Goal: Task Accomplishment & Management: Manage account settings

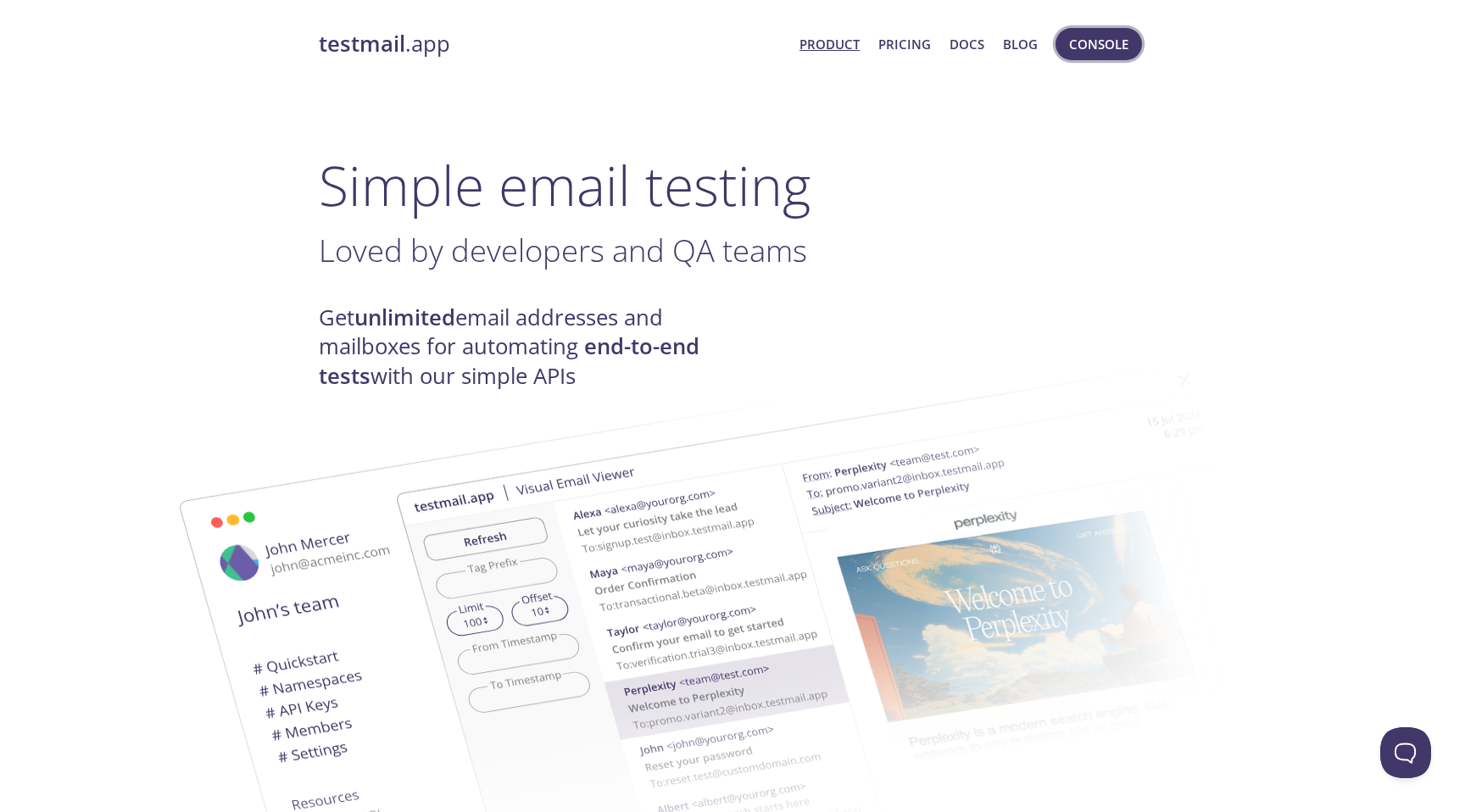
click at [1082, 32] on button "Console" at bounding box center [1099, 44] width 87 height 32
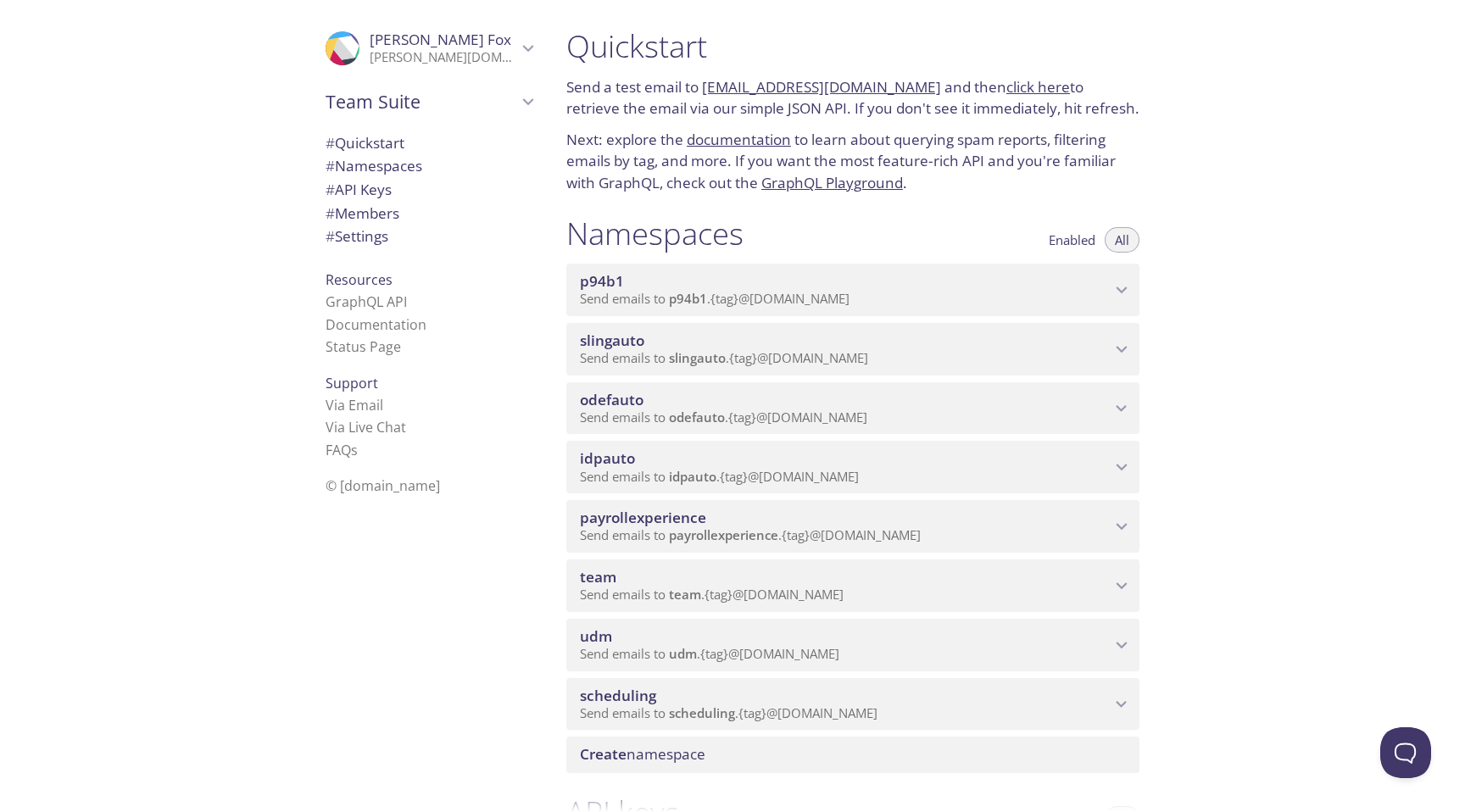
click at [431, 224] on div "# Members" at bounding box center [429, 214] width 234 height 23
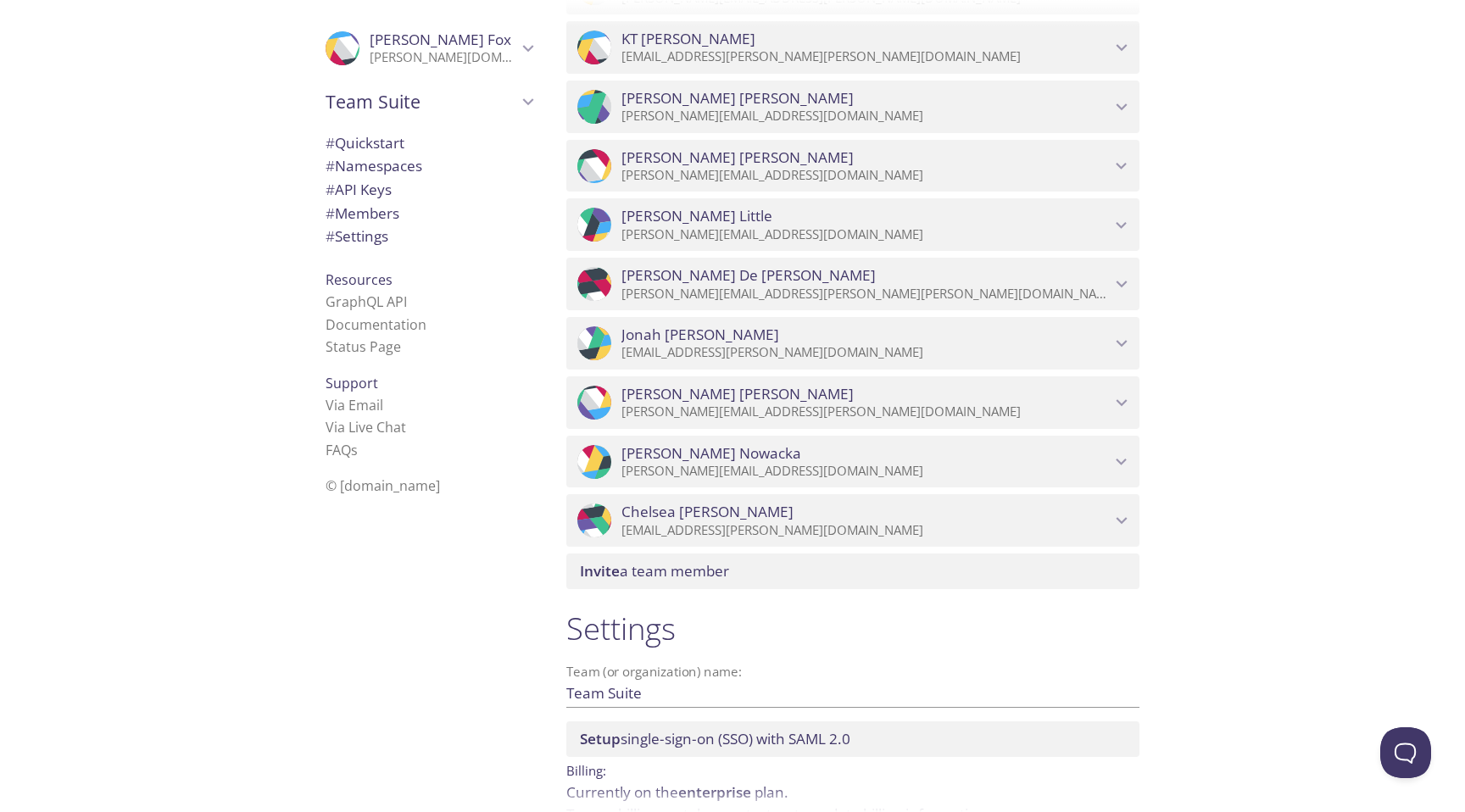
scroll to position [1593, 0]
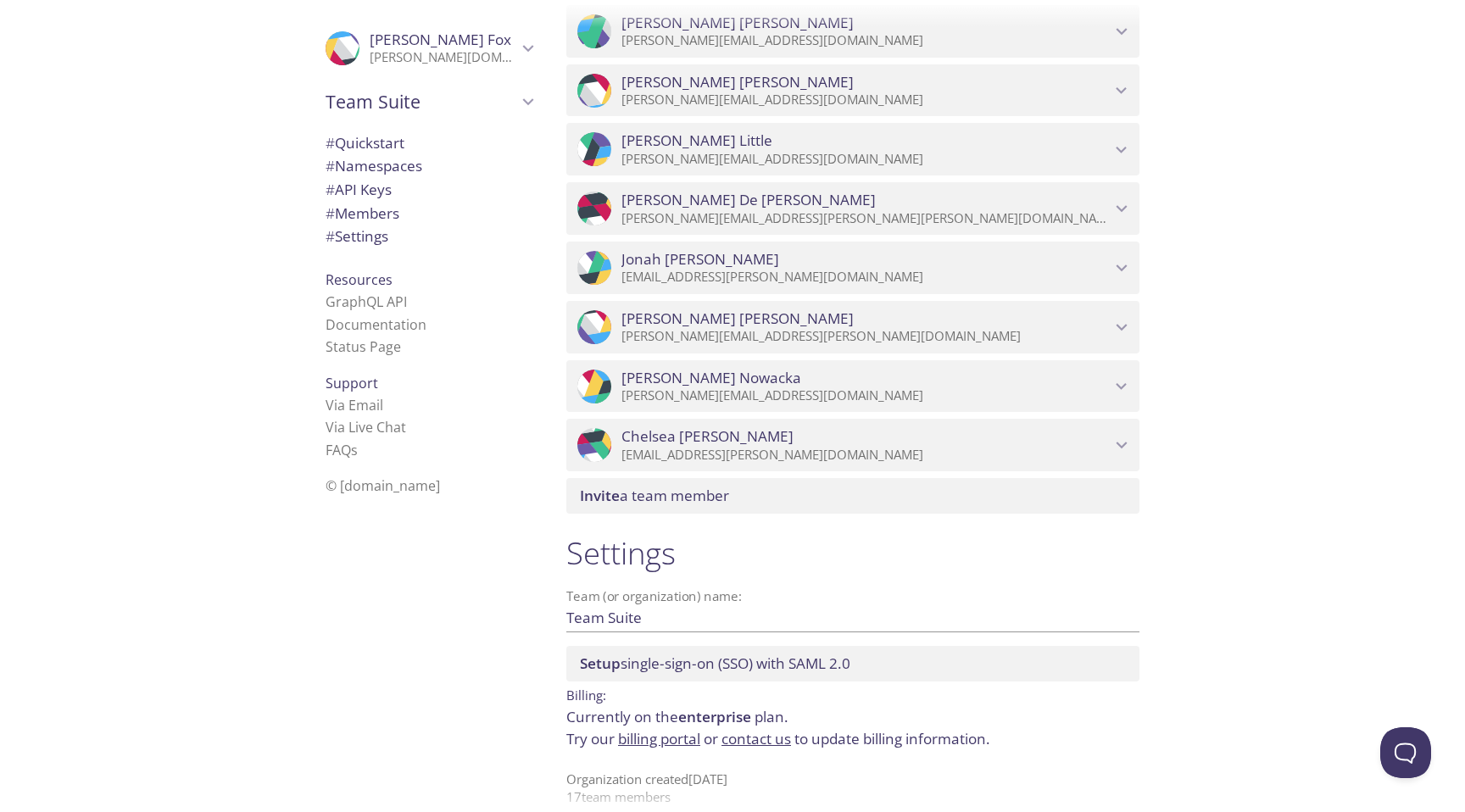
click at [641, 486] on span "Invite a team member" at bounding box center [654, 495] width 149 height 20
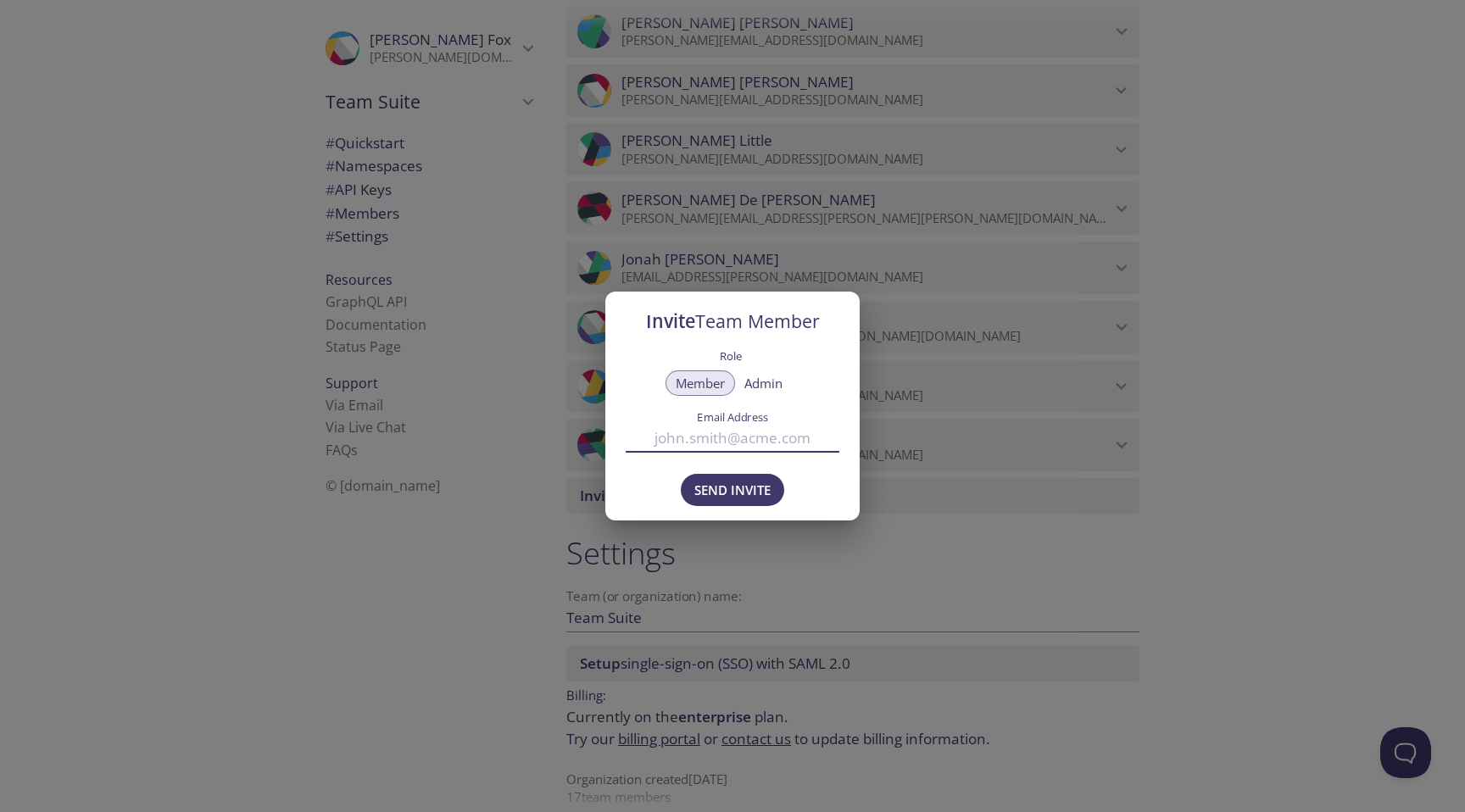
click at [705, 445] on input "Email Address" at bounding box center [732, 438] width 214 height 28
paste input "[PERSON_NAME][EMAIL_ADDRESS][PERSON_NAME][DOMAIN_NAME]"
type input "[PERSON_NAME][EMAIL_ADDRESS][PERSON_NAME][DOMAIN_NAME]"
click at [728, 492] on span "Send Invite" at bounding box center [732, 490] width 77 height 22
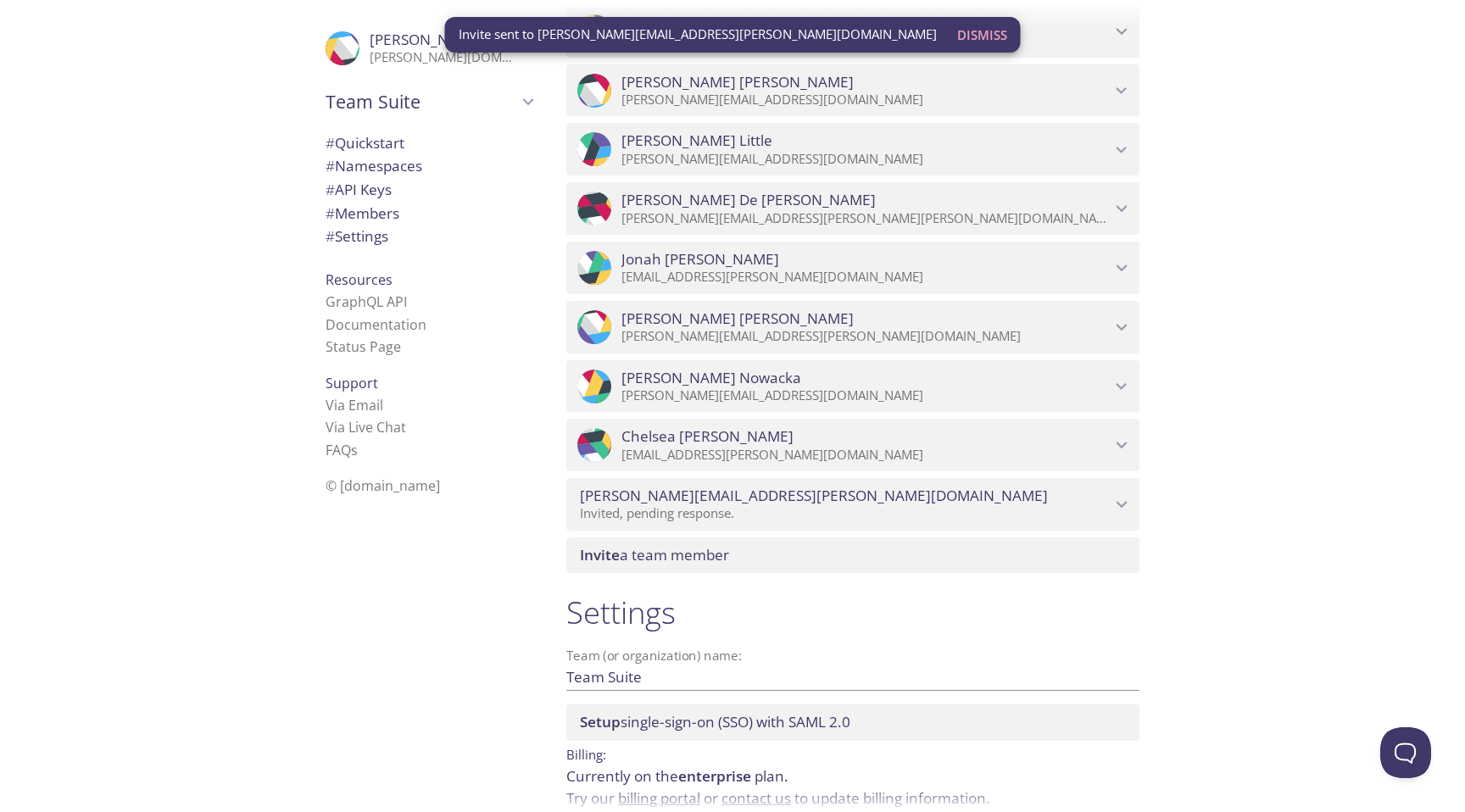
click at [364, 189] on span "# API Keys" at bounding box center [358, 189] width 66 height 20
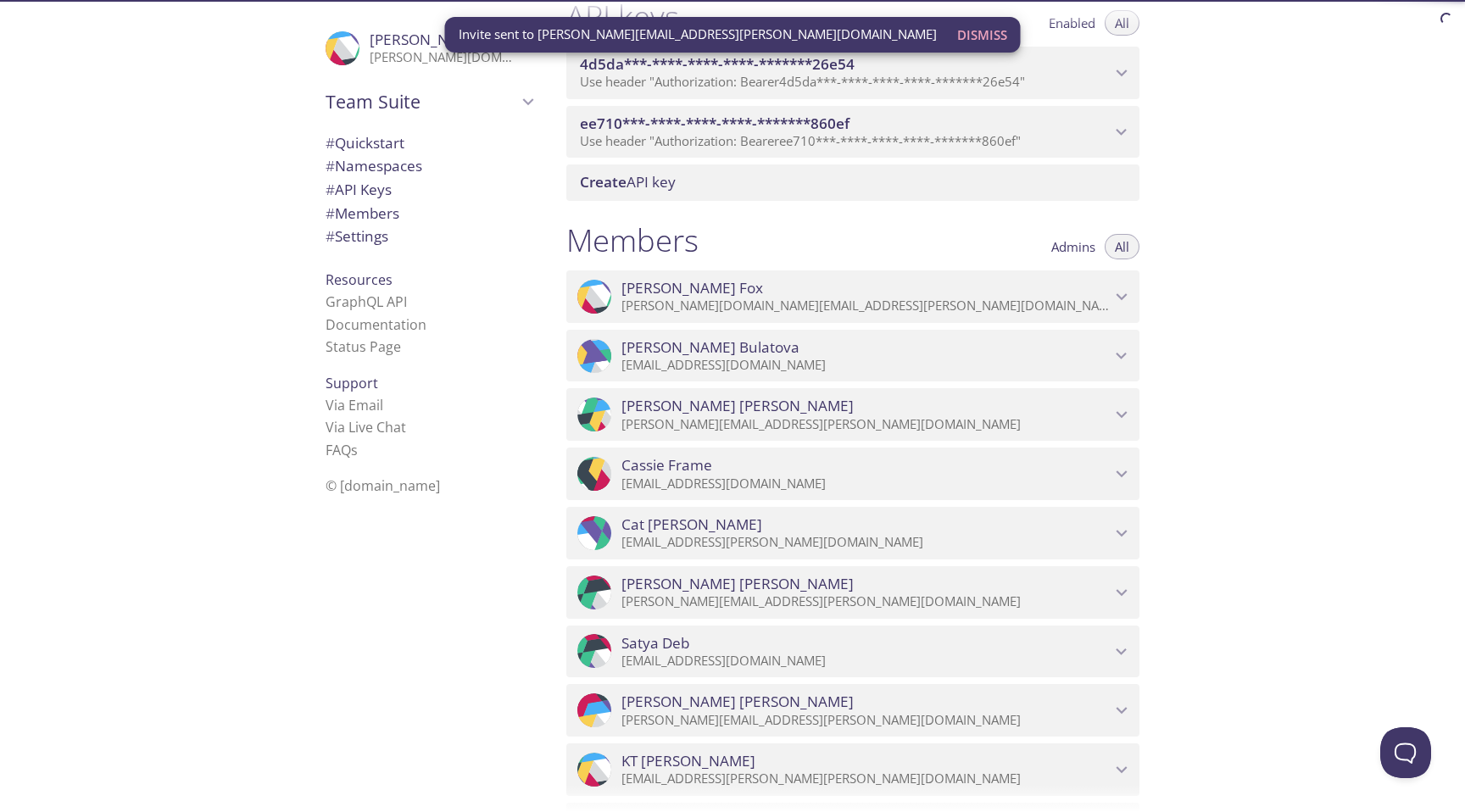
scroll to position [792, 0]
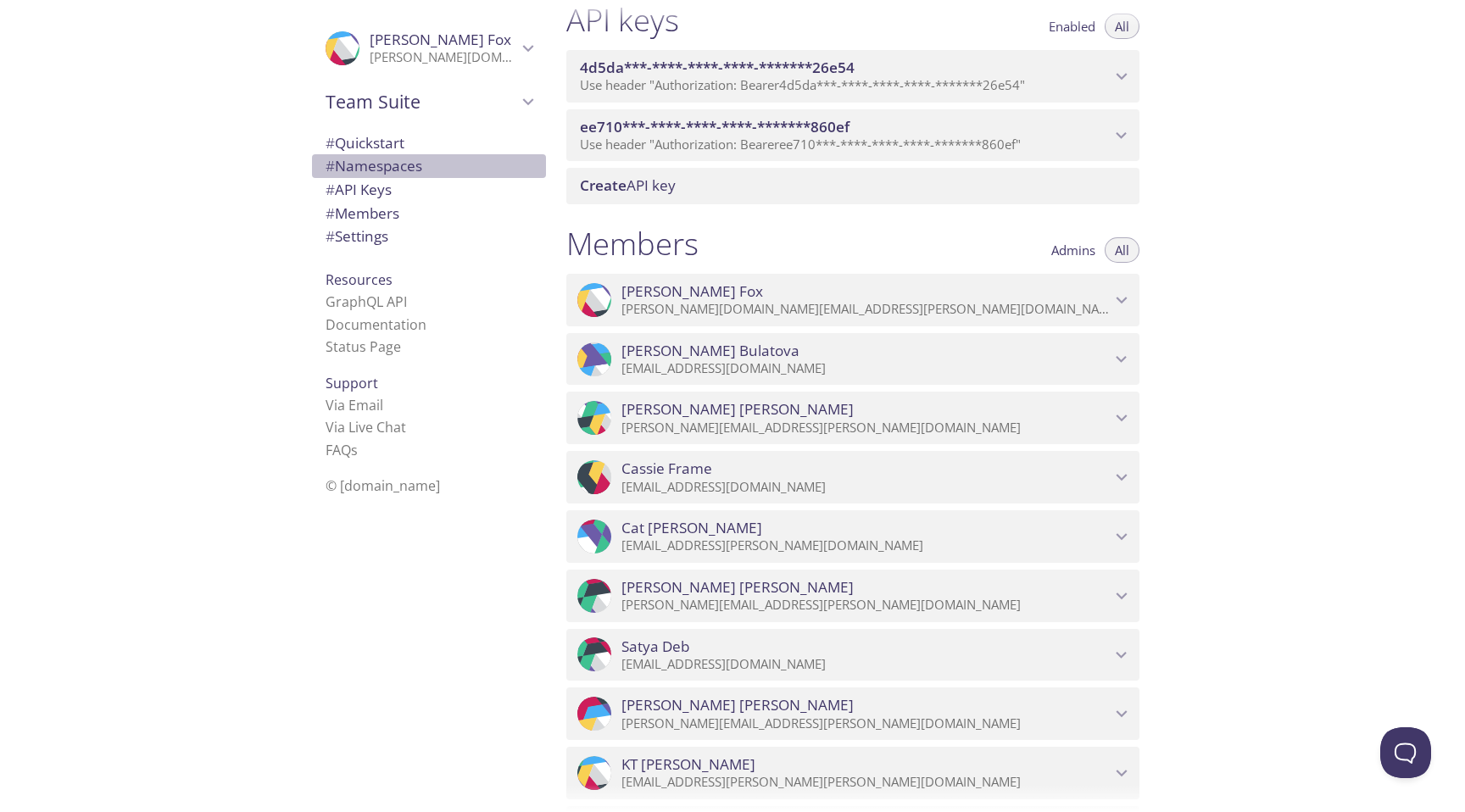
click at [413, 166] on span "# Namespaces" at bounding box center [374, 166] width 97 height 20
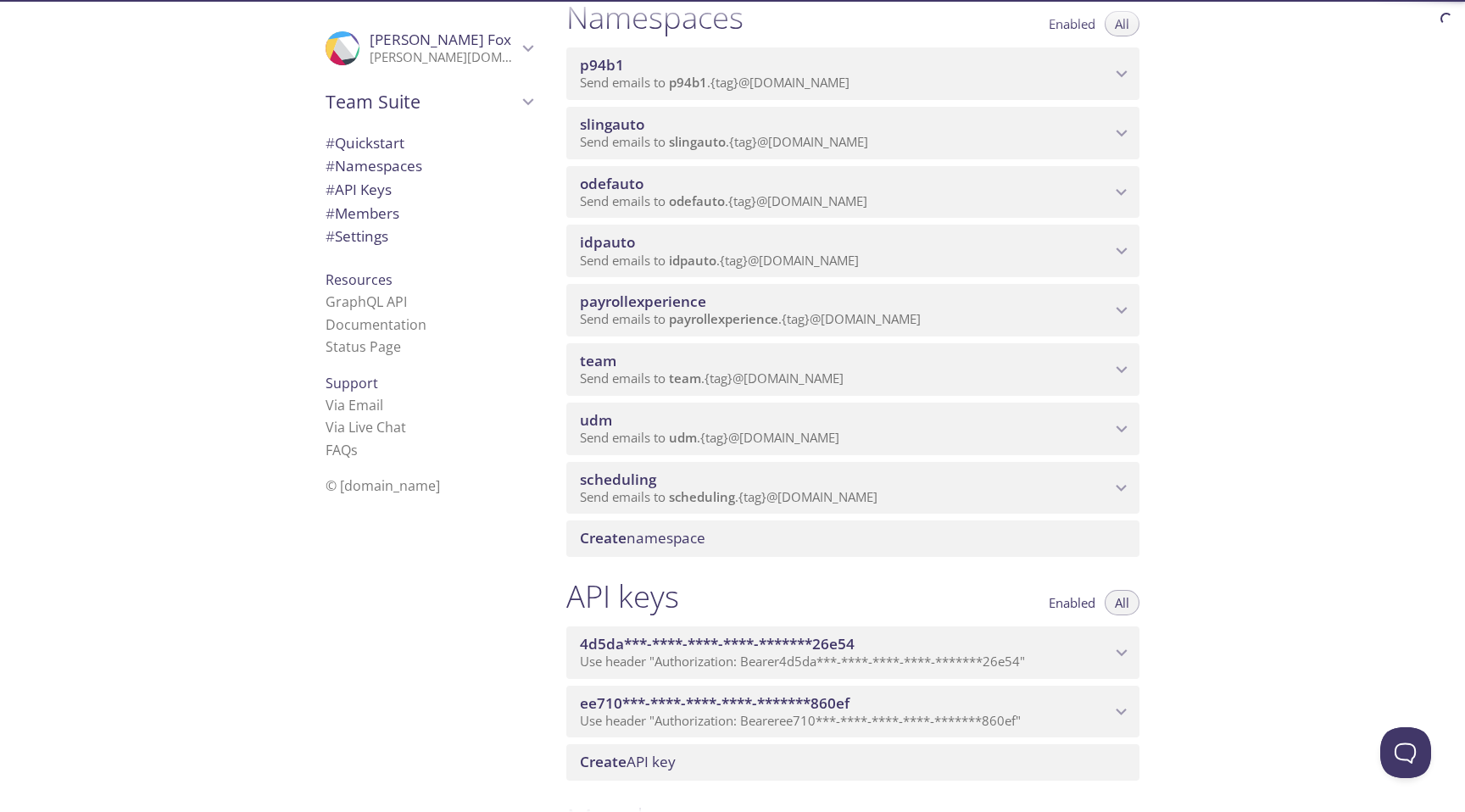
scroll to position [215, 0]
